Goal: Find specific page/section: Find specific page/section

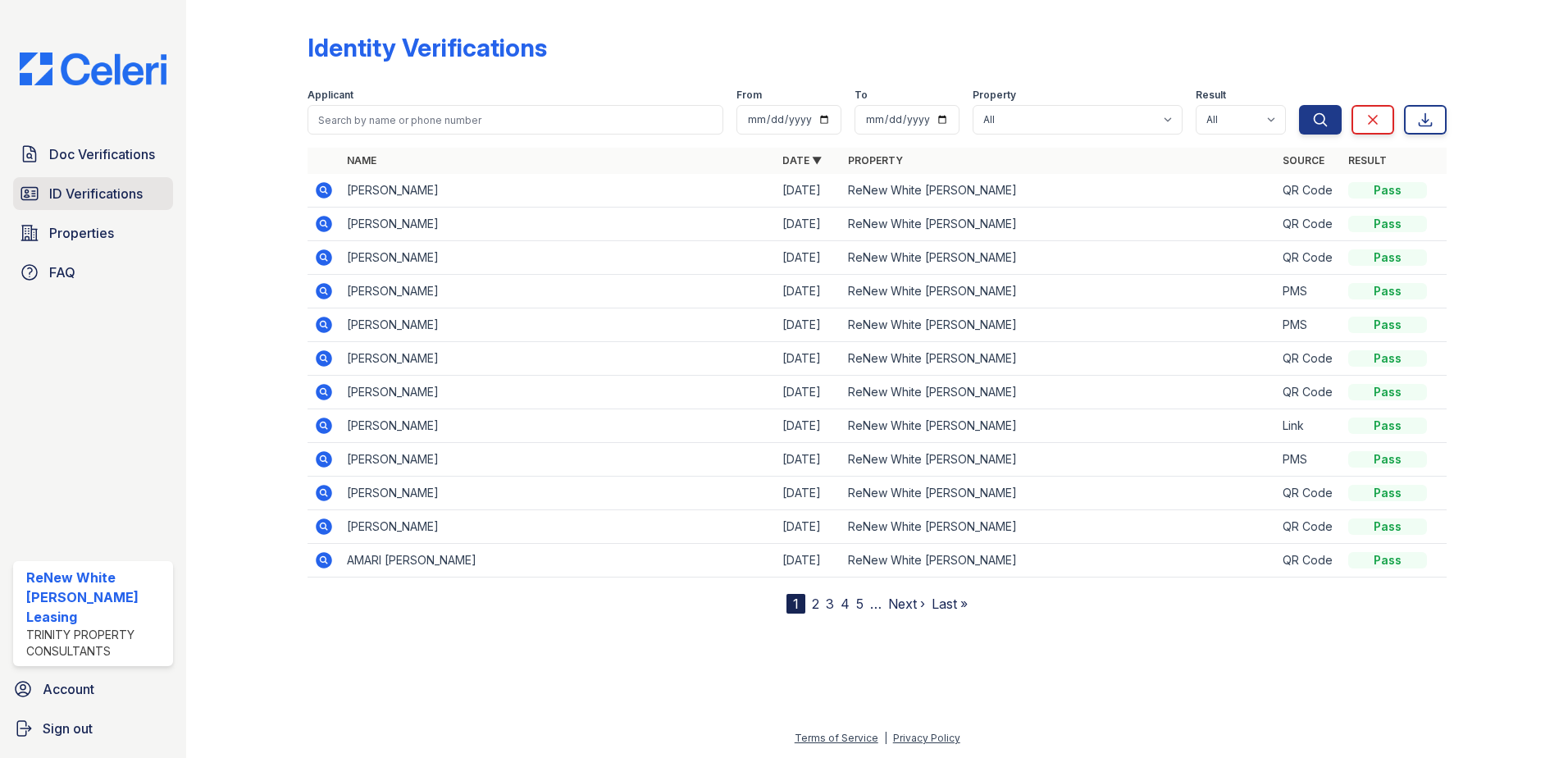
click at [148, 188] on link "ID Verifications" at bounding box center [93, 193] width 160 height 33
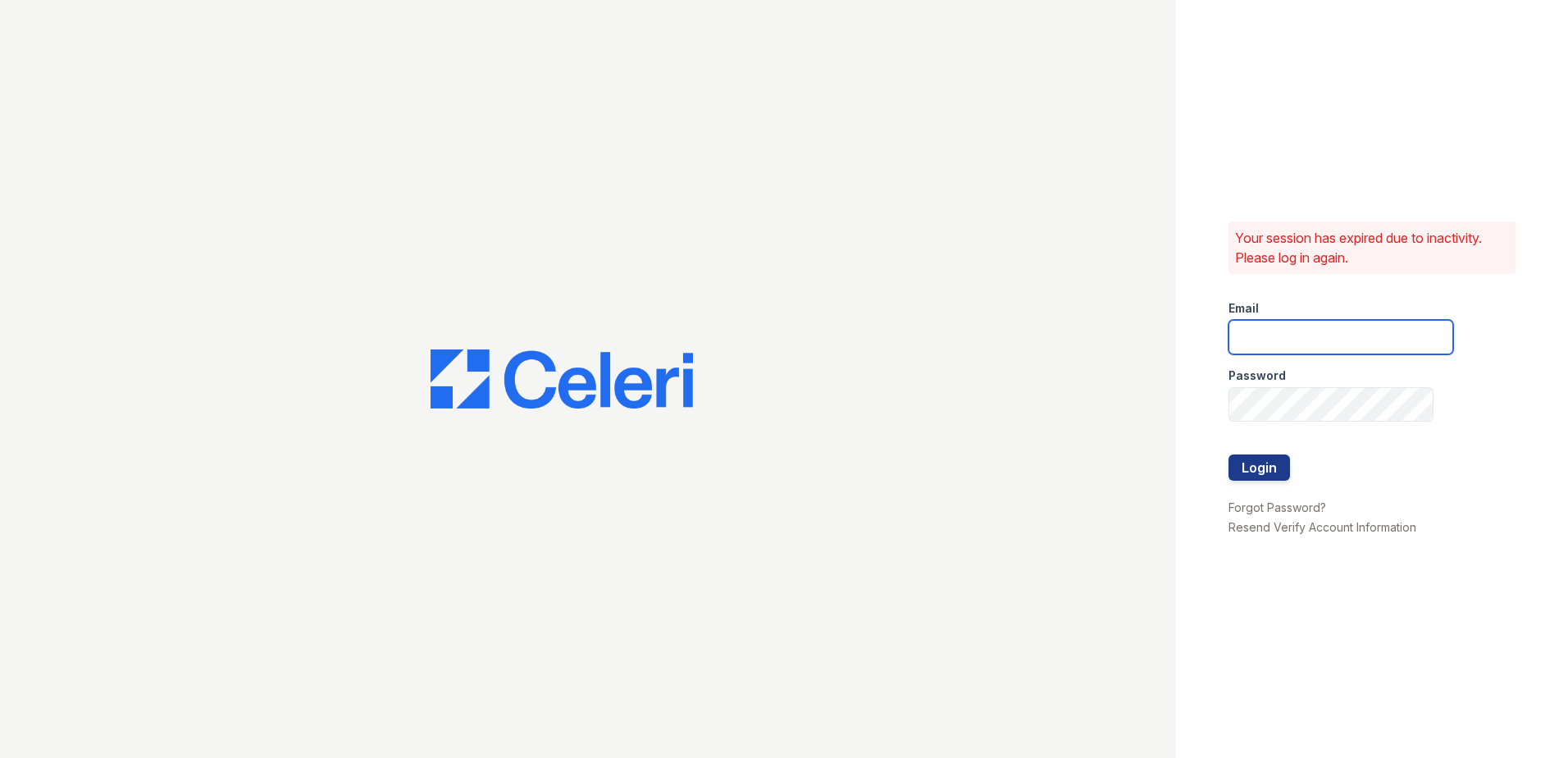
type input "renewwhitemarsh@trinity-pm.com"
click at [1273, 469] on button "Login" at bounding box center [1259, 467] width 62 height 26
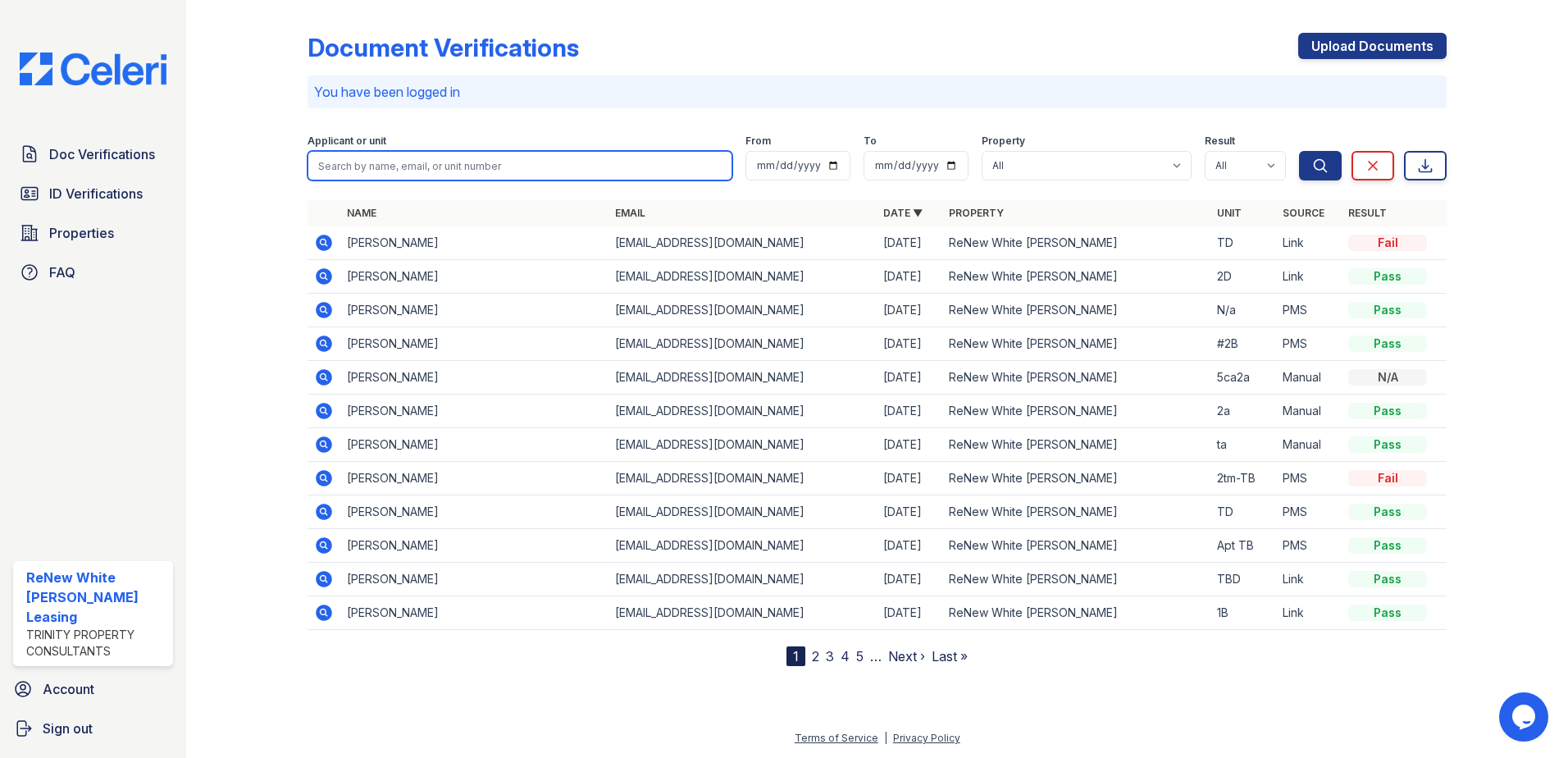
click at [443, 173] on input "search" at bounding box center [520, 165] width 424 height 30
type input "[PERSON_NAME]"
click at [1299, 151] on button "Search" at bounding box center [1320, 165] width 43 height 30
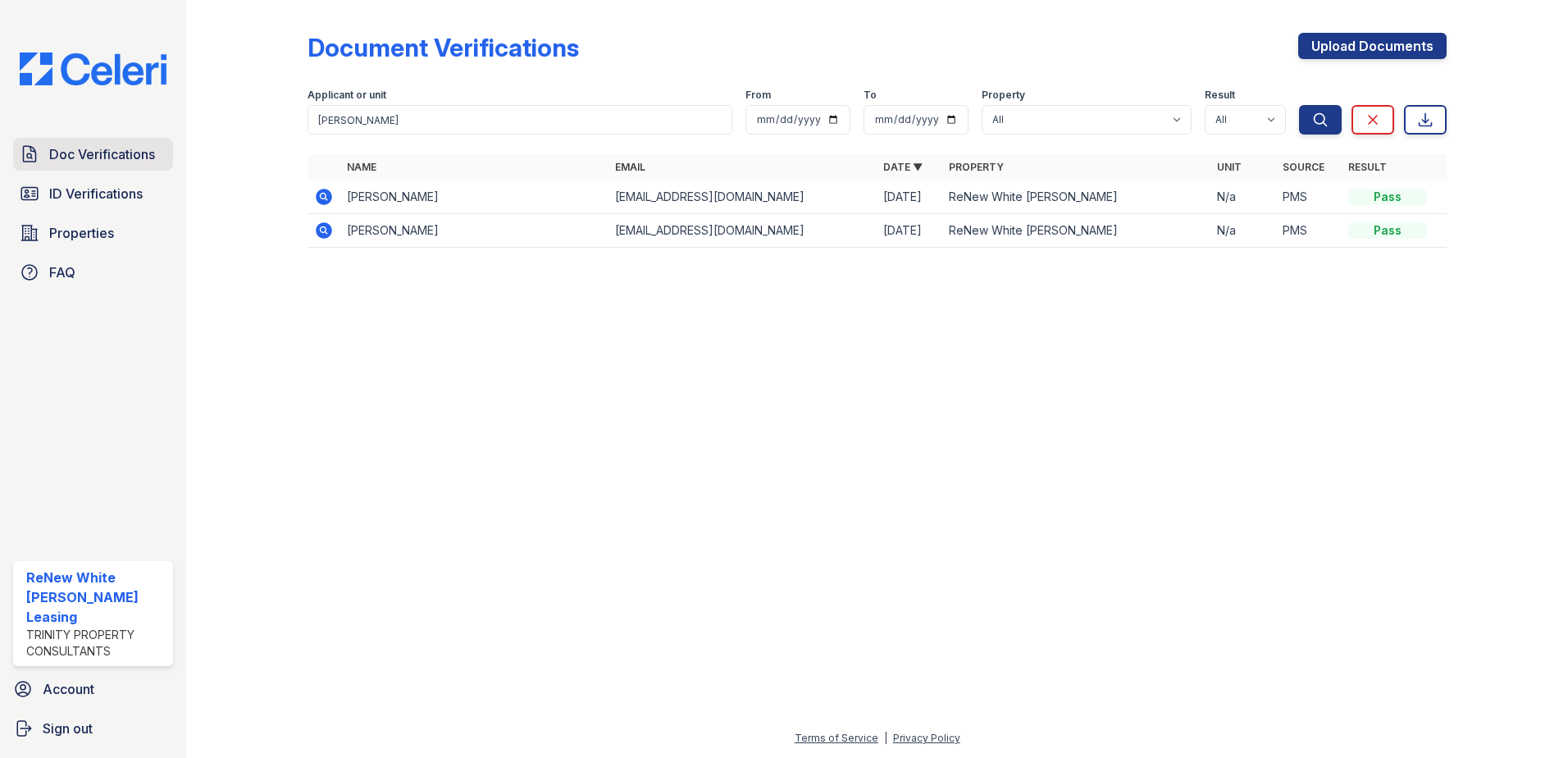
click at [132, 145] on span "Doc Verifications" at bounding box center [102, 154] width 106 height 20
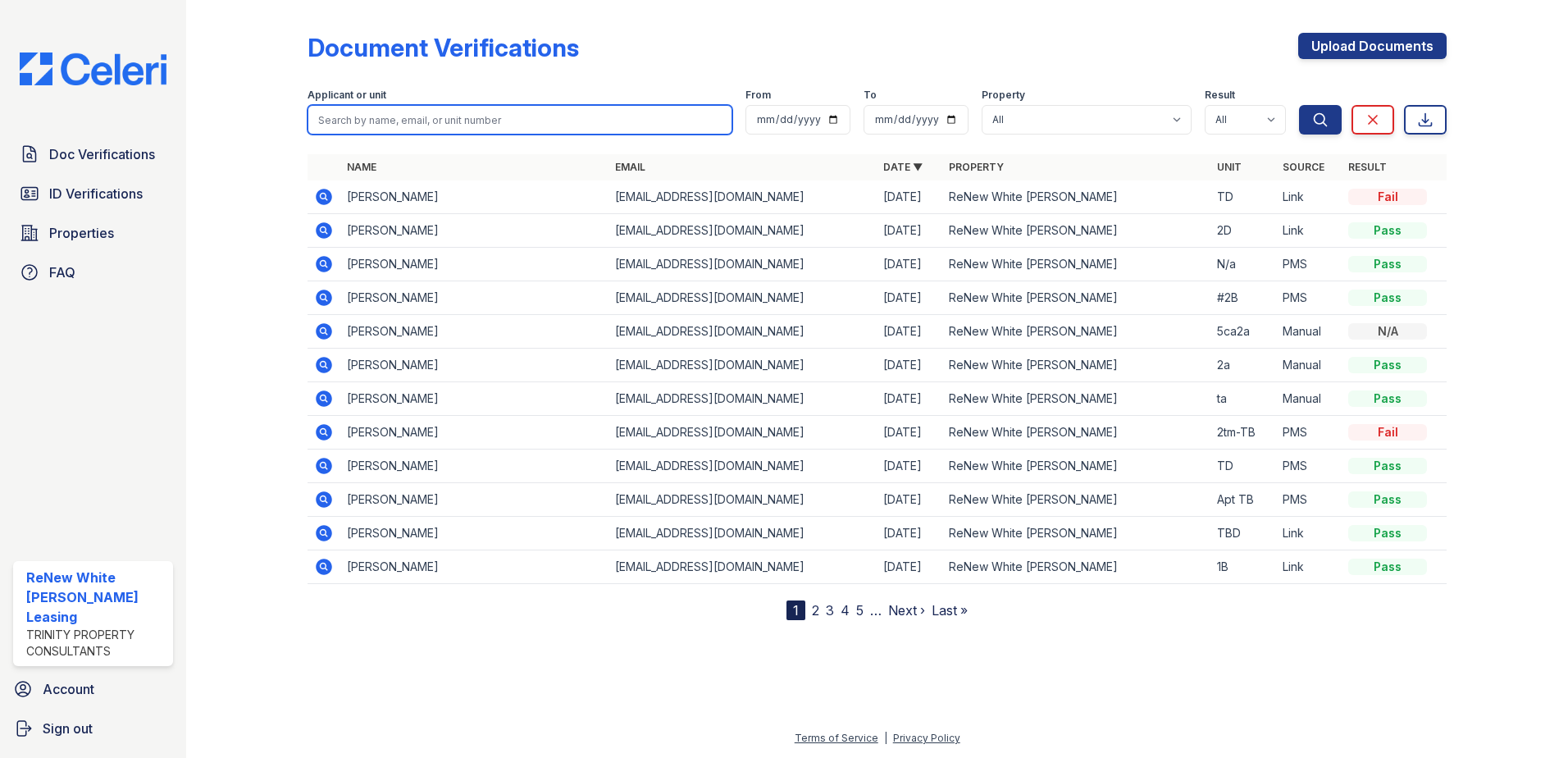
click at [378, 118] on input "search" at bounding box center [520, 120] width 424 height 30
type input "[PERSON_NAME]"
click at [1299, 105] on button "Search" at bounding box center [1320, 120] width 43 height 30
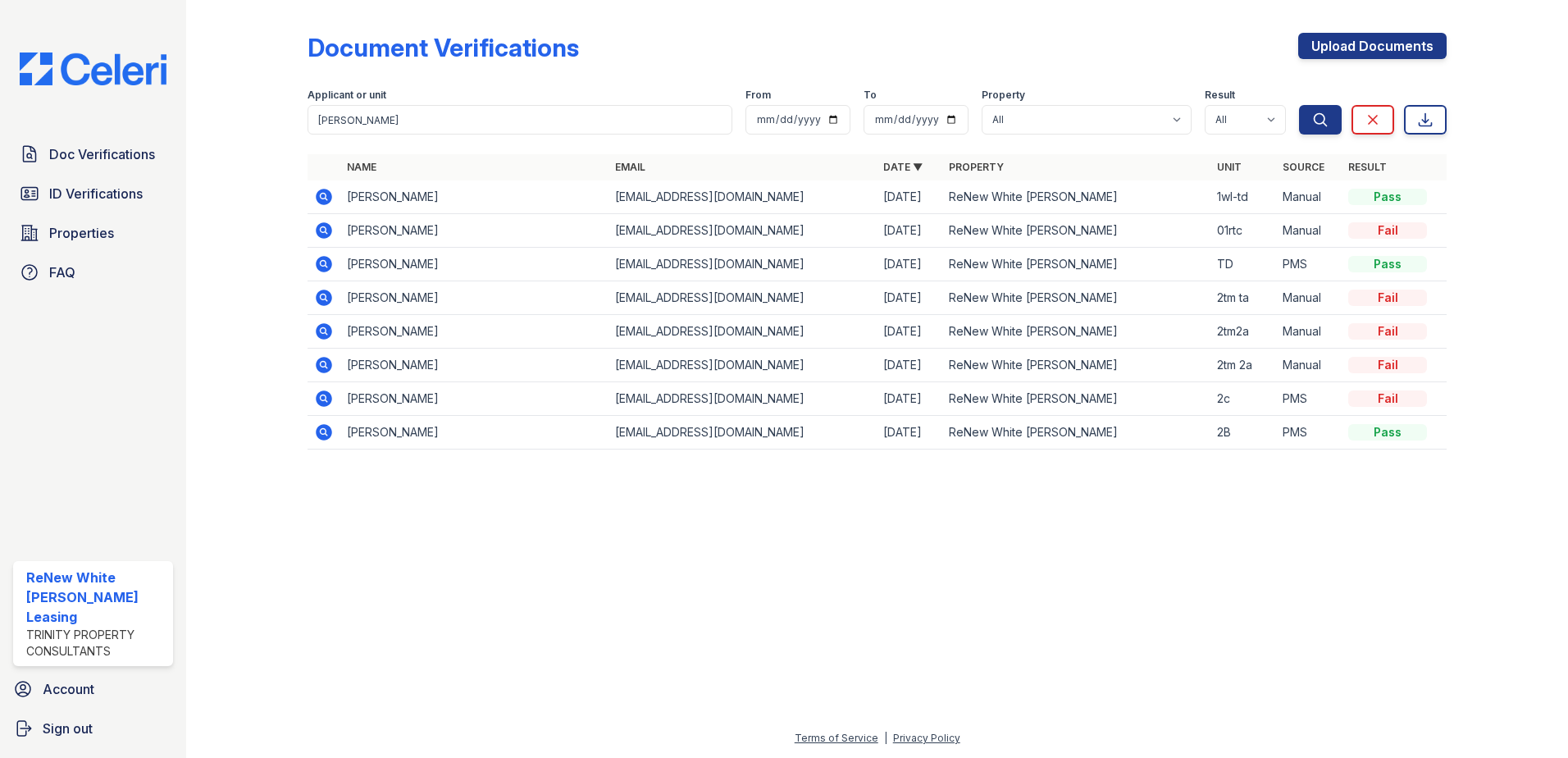
click at [321, 199] on icon at bounding box center [324, 197] width 16 height 16
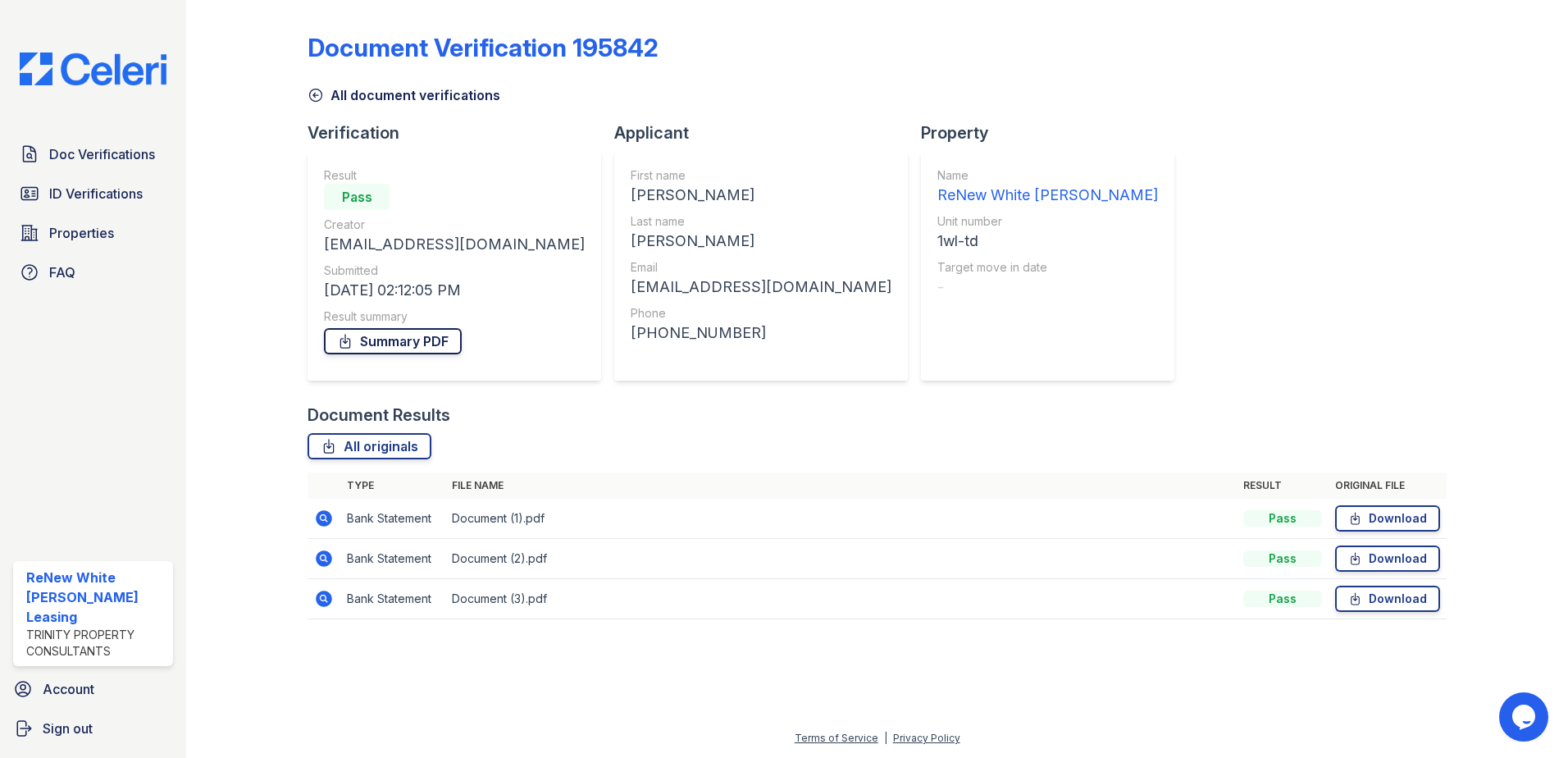
click at [394, 346] on link "Summary PDF" at bounding box center [392, 342] width 137 height 26
